Goal: Transaction & Acquisition: Book appointment/travel/reservation

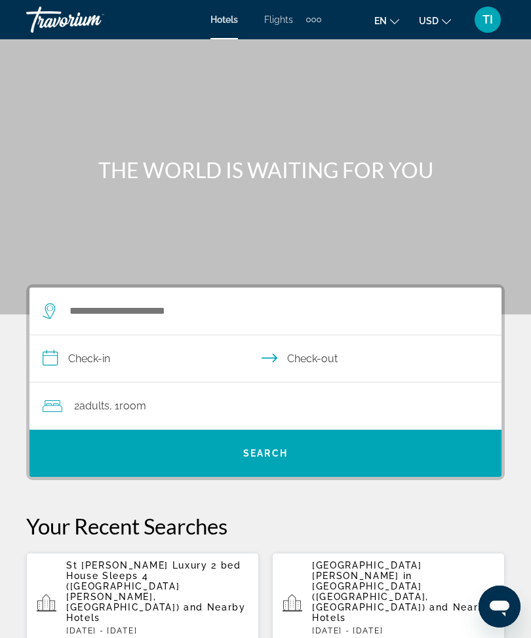
click at [313, 24] on div "Extra navigation items" at bounding box center [313, 20] width 15 height 20
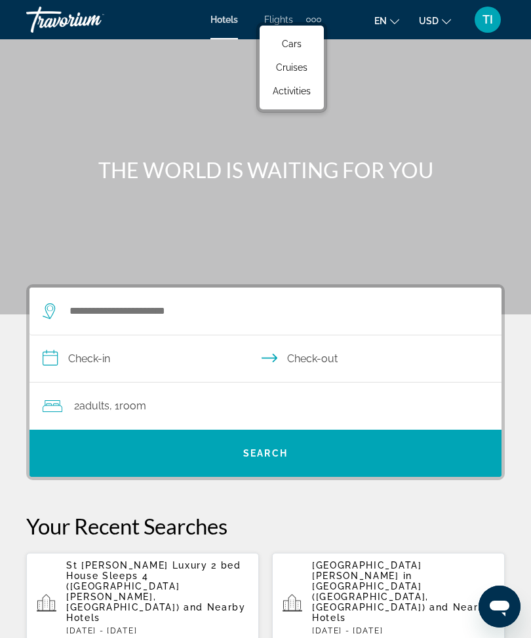
click at [306, 91] on span "Activities" at bounding box center [292, 91] width 38 height 10
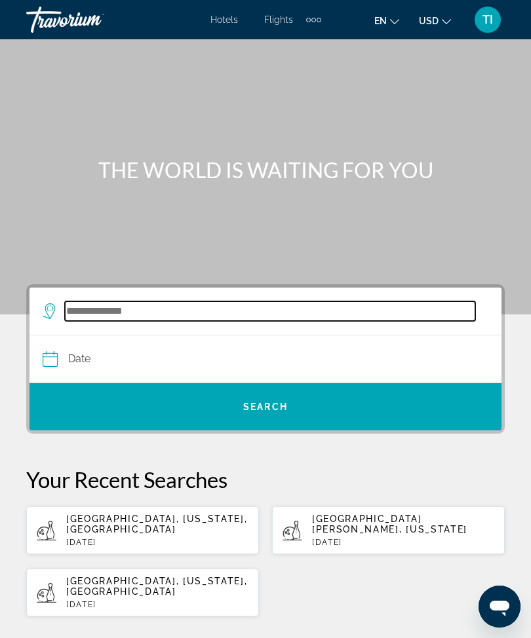
click at [216, 313] on input "Search widget" at bounding box center [270, 311] width 410 height 20
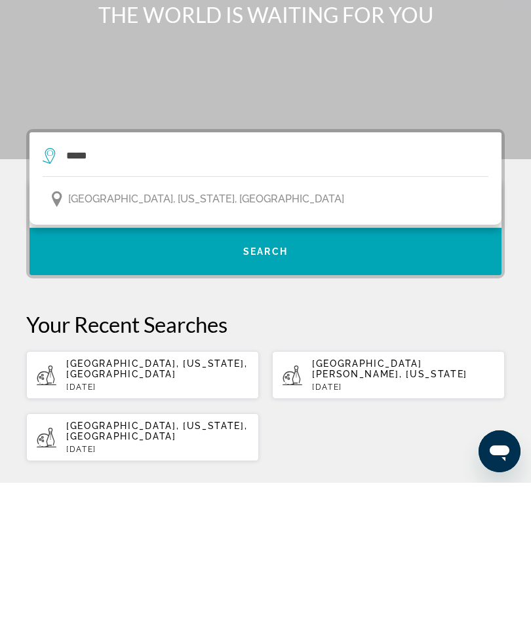
click at [187, 342] on button "[GEOGRAPHIC_DATA], [US_STATE], [GEOGRAPHIC_DATA]" at bounding box center [266, 354] width 446 height 25
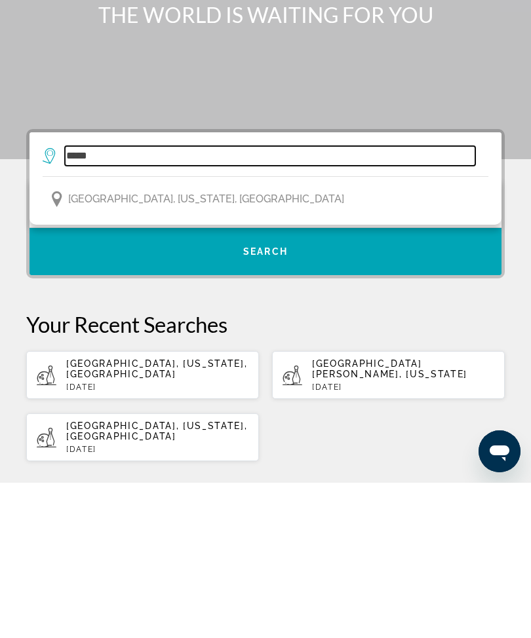
type input "**********"
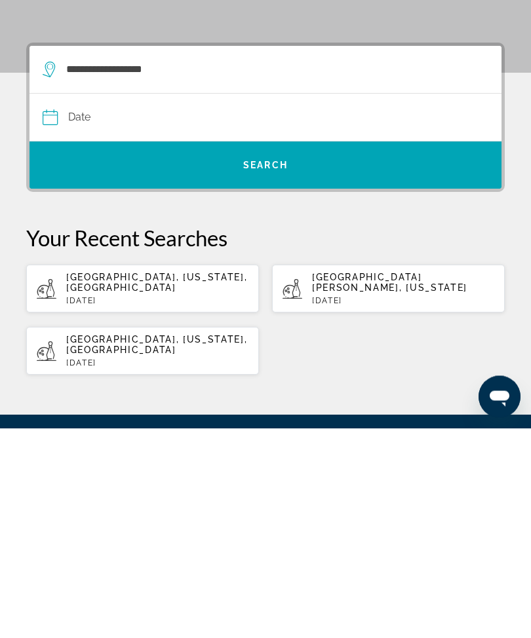
click at [189, 304] on input "Date" at bounding box center [153, 329] width 228 height 51
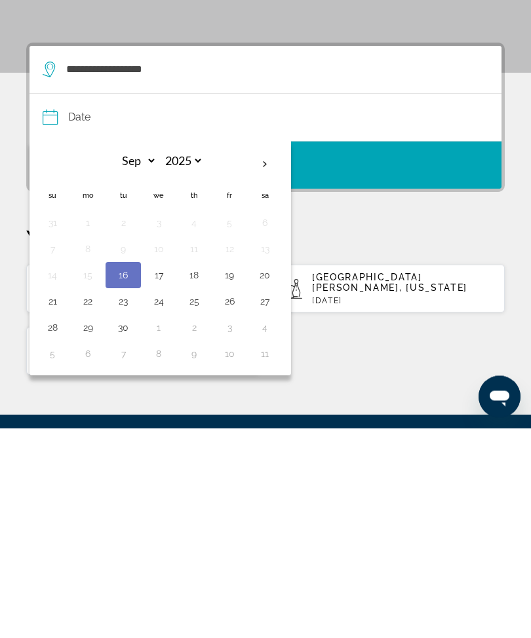
scroll to position [155, 0]
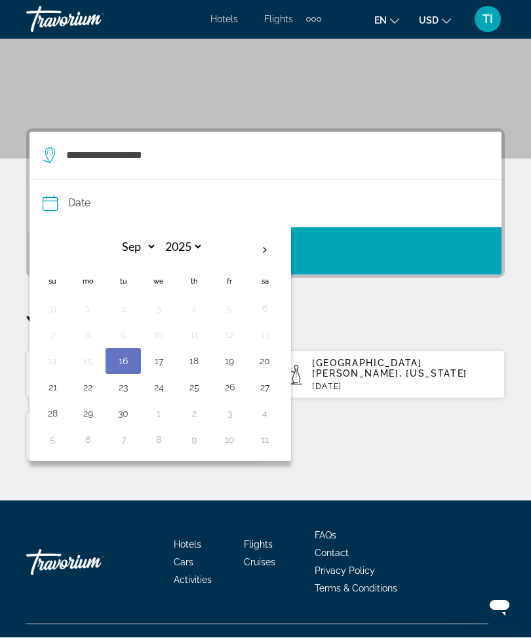
click at [58, 381] on button "21" at bounding box center [52, 388] width 21 height 18
type input "**********"
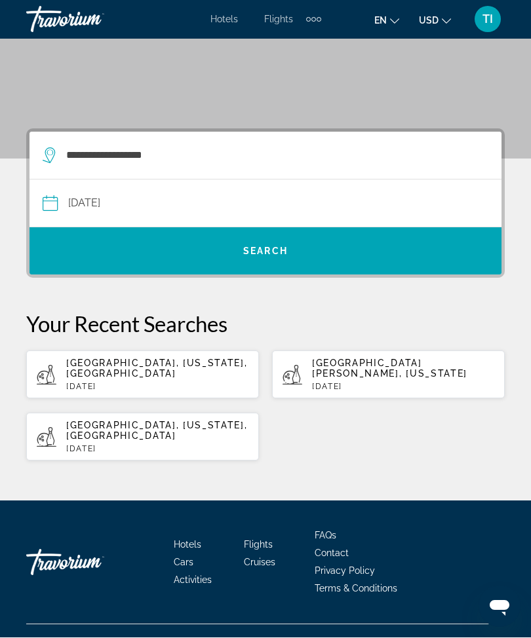
click at [364, 256] on span "Search widget" at bounding box center [265, 251] width 472 height 31
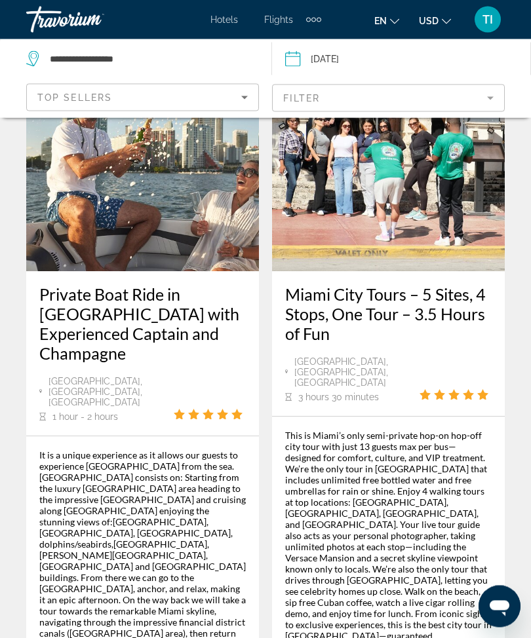
scroll to position [3522, 0]
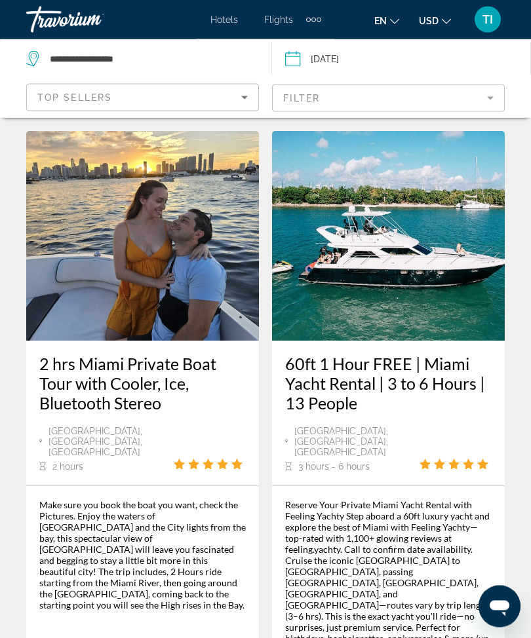
scroll to position [3513, 0]
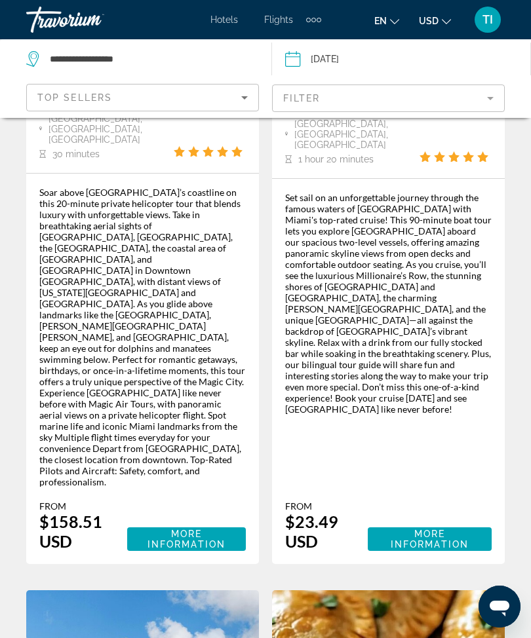
scroll to position [1068, 0]
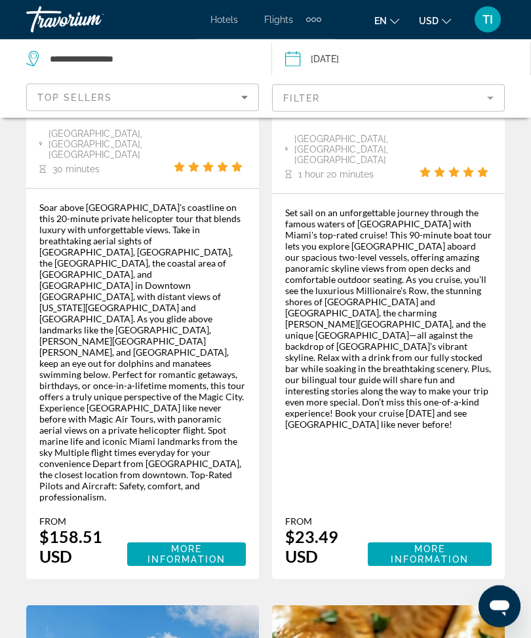
click at [483, 87] on mat-form-field "Filter" at bounding box center [388, 99] width 233 height 28
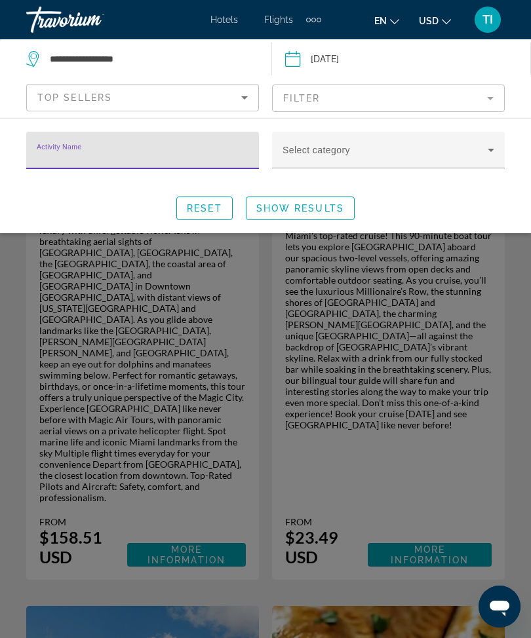
click at [427, 138] on div "Select category" at bounding box center [388, 150] width 212 height 37
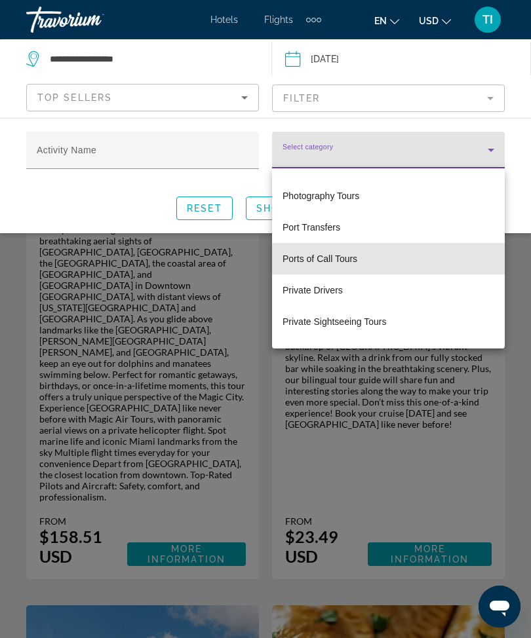
scroll to position [3581, 0]
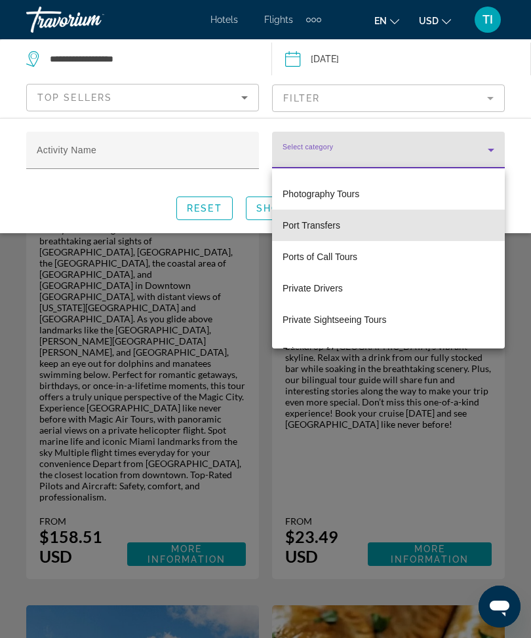
click at [366, 221] on mat-option "Port Transfers" at bounding box center [388, 225] width 233 height 31
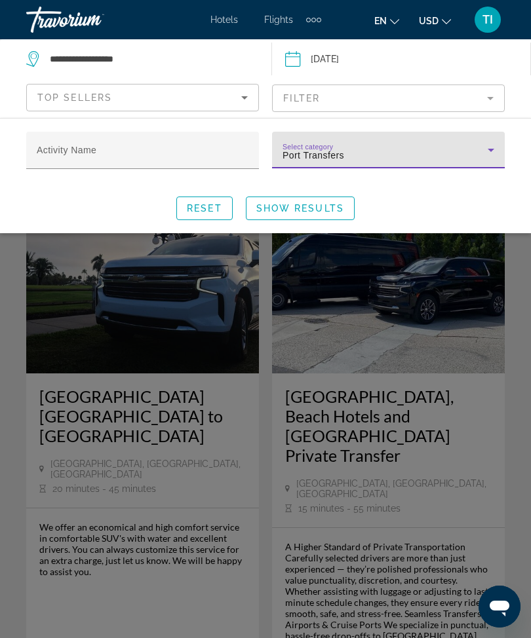
scroll to position [7, 0]
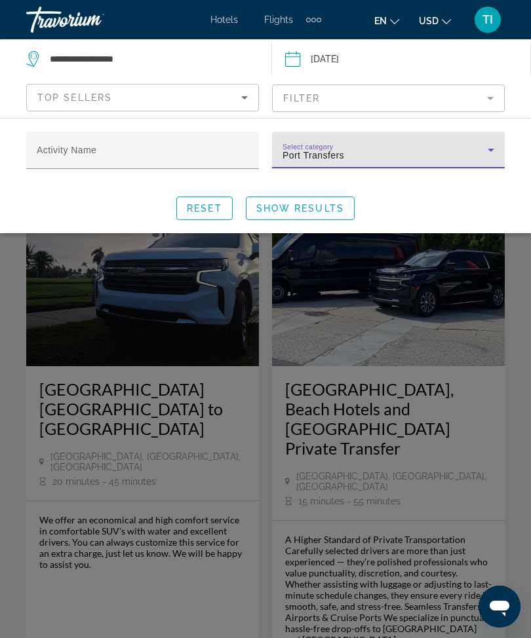
click at [339, 204] on span "Show Results" at bounding box center [300, 208] width 88 height 10
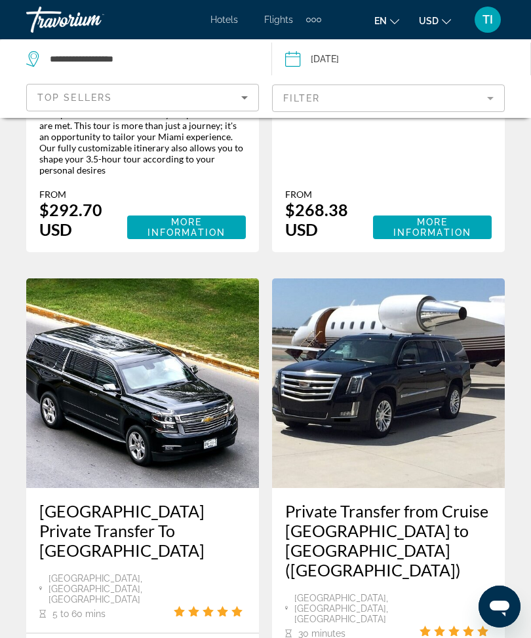
scroll to position [3405, 0]
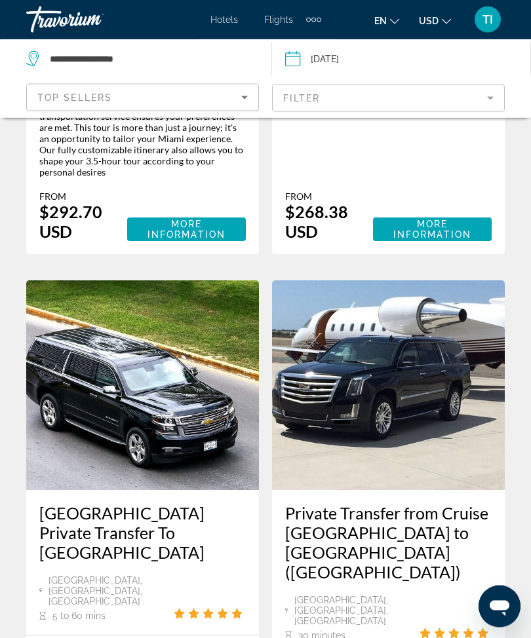
click at [67, 611] on span "5 to 60 mins" at bounding box center [78, 616] width 53 height 10
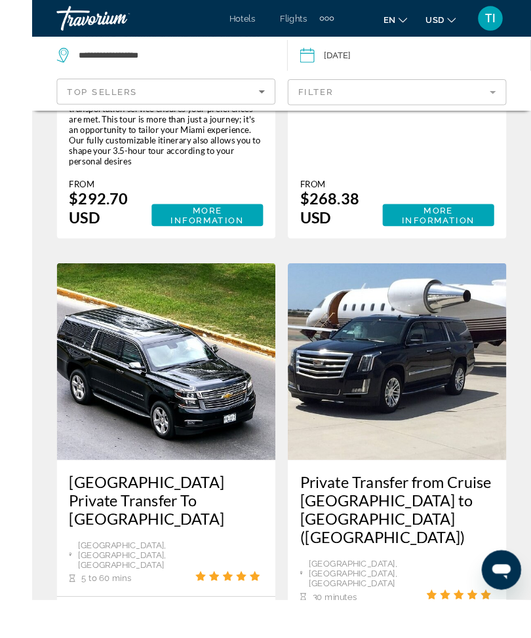
scroll to position [3406, 0]
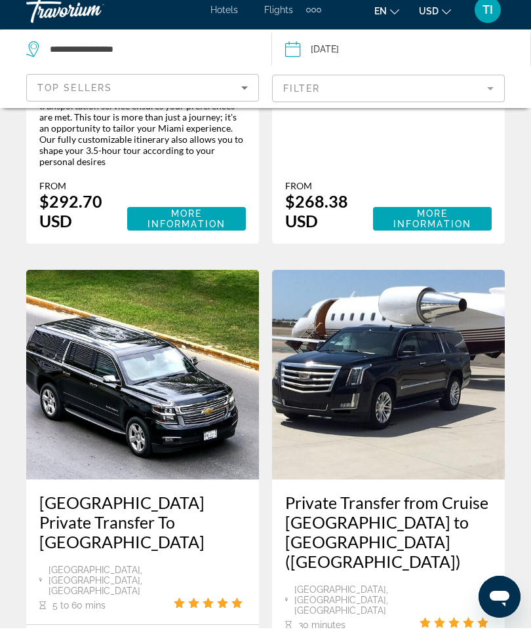
click at [504, 93] on mat-form-field "Filter" at bounding box center [388, 99] width 233 height 28
